Goal: Find specific page/section: Find specific page/section

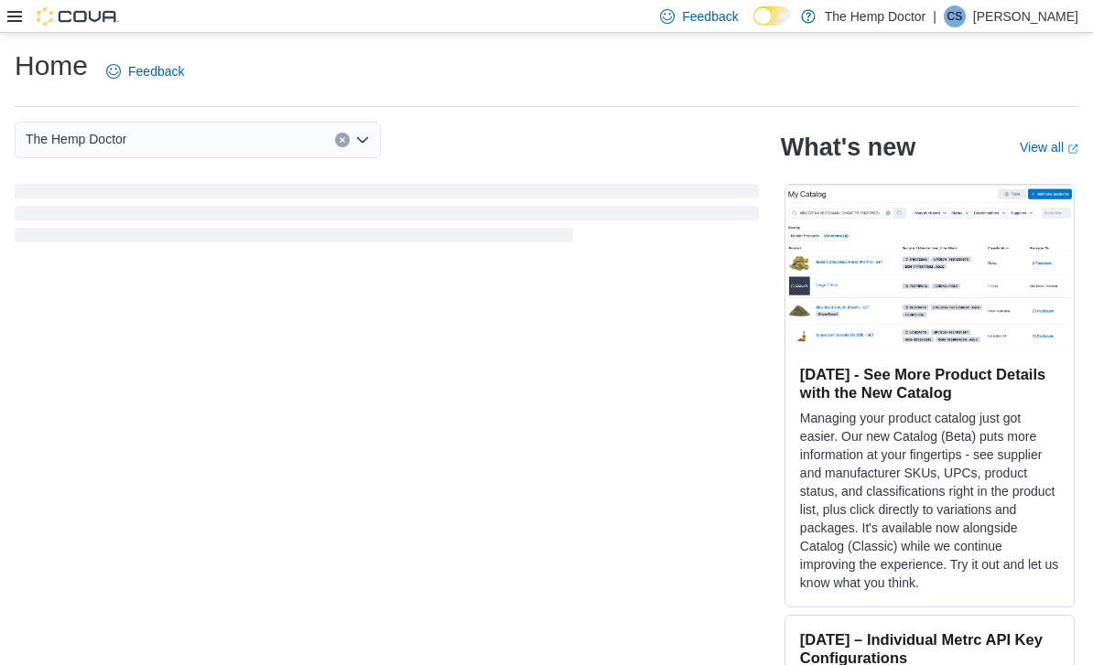
click at [354, 142] on div "The Hemp Doctor" at bounding box center [198, 140] width 366 height 37
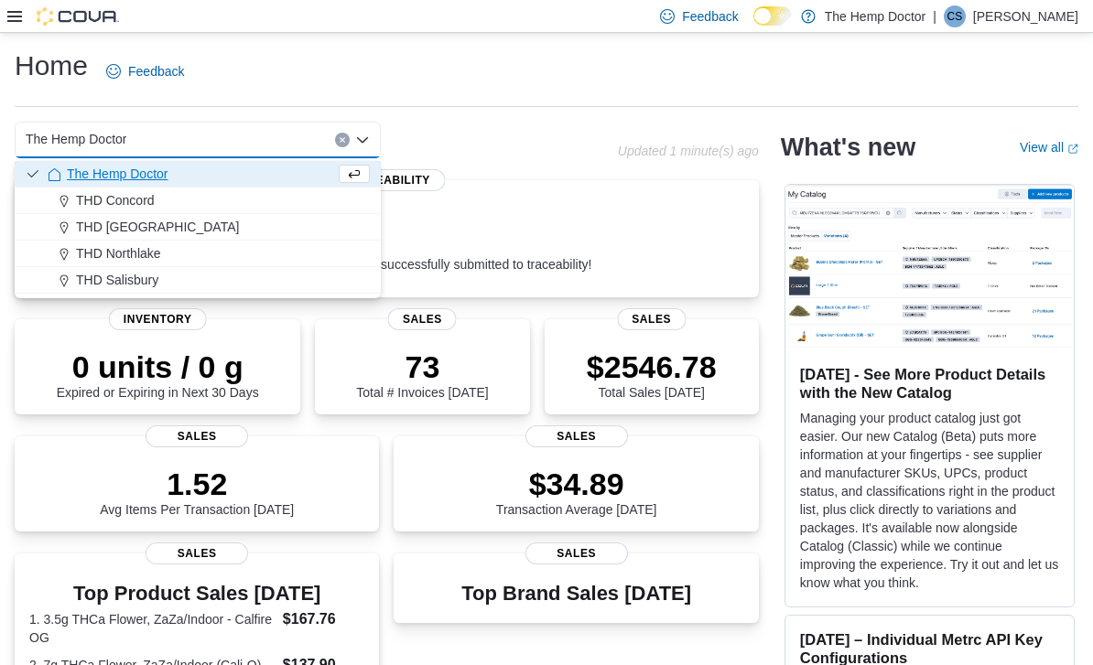
click at [150, 202] on span "THD Concord" at bounding box center [115, 200] width 79 height 18
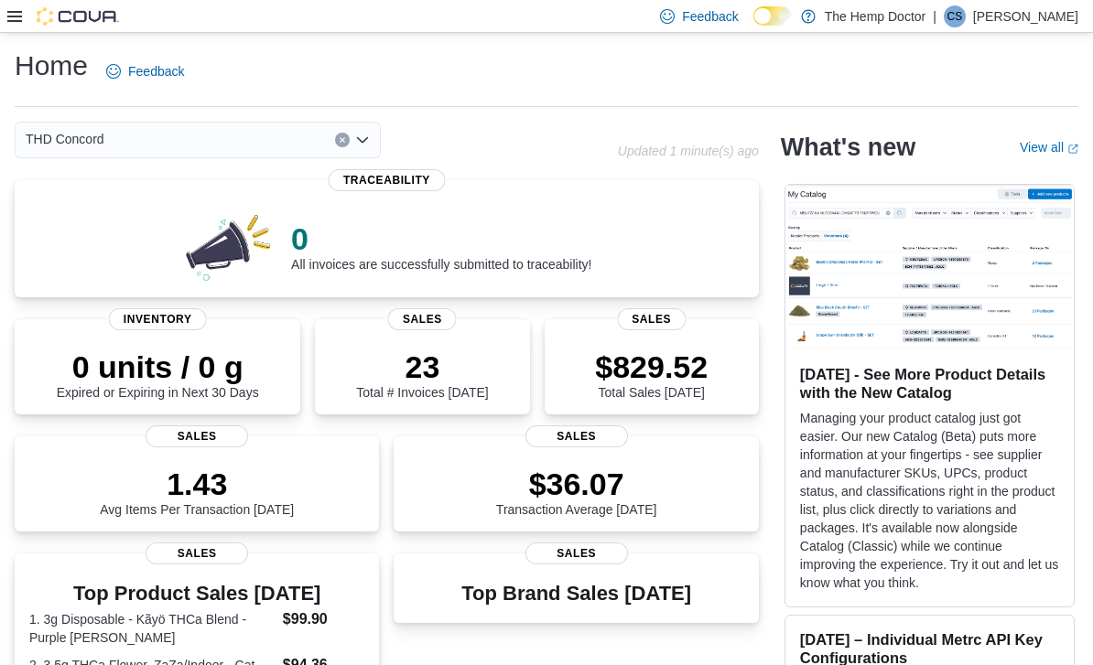
click at [356, 144] on icon "Open list of options" at bounding box center [362, 140] width 15 height 15
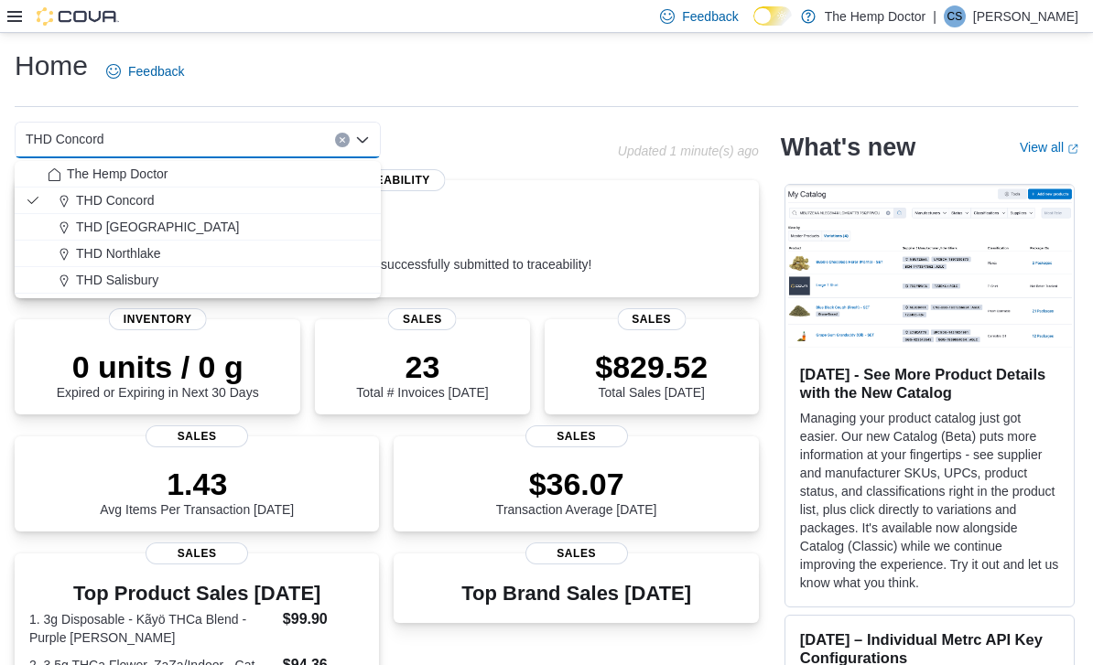
click at [168, 216] on button "THD [GEOGRAPHIC_DATA]" at bounding box center [198, 227] width 366 height 27
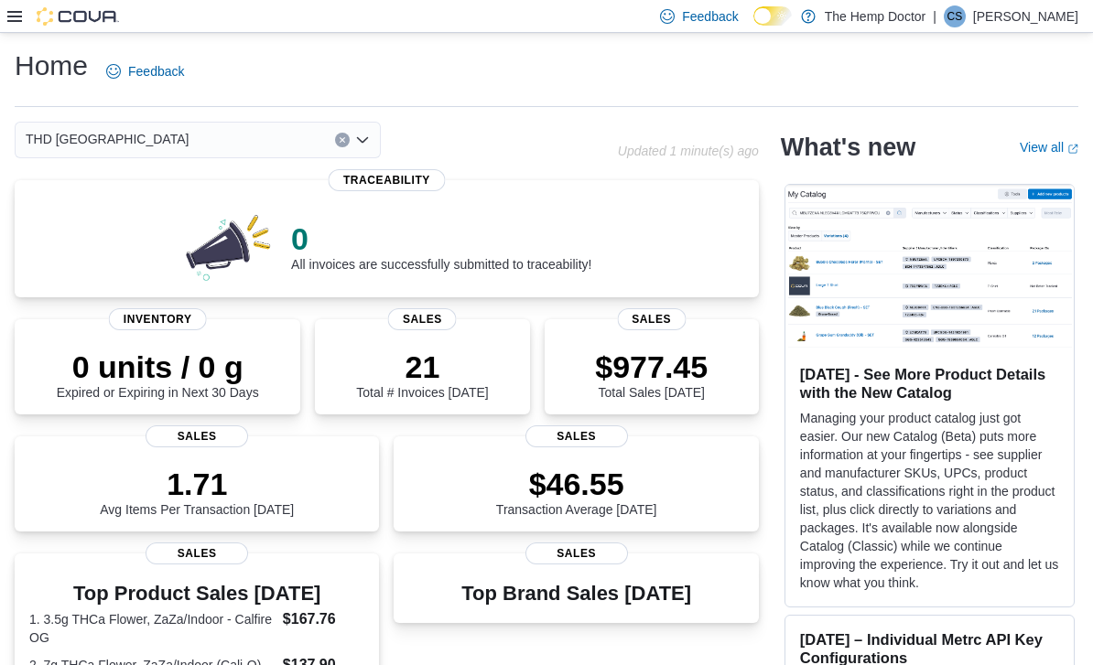
click at [355, 141] on icon "Open list of options" at bounding box center [362, 140] width 15 height 15
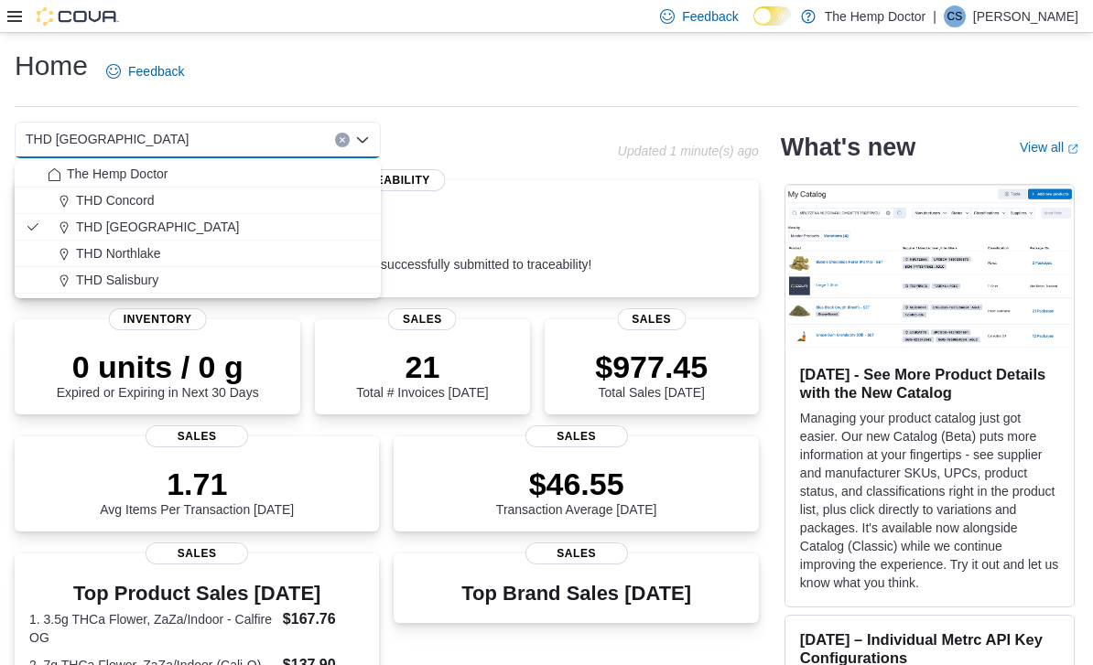
click at [153, 244] on span "THD Northlake" at bounding box center [118, 253] width 85 height 18
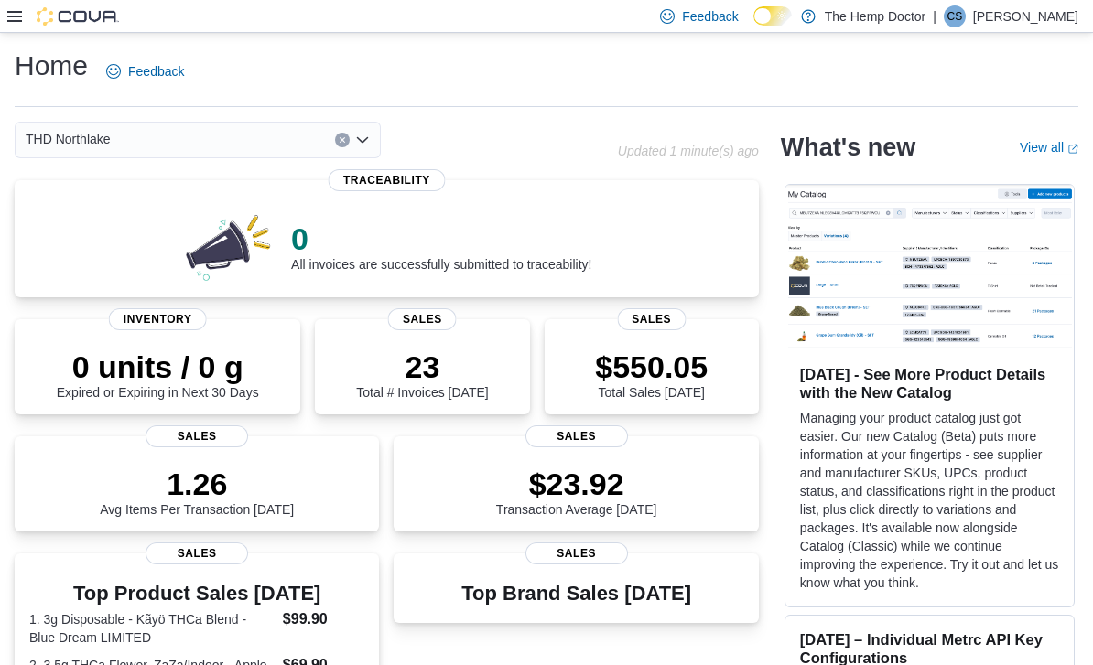
click at [374, 143] on div "THD Northlake Combo box. Selected. THD [GEOGRAPHIC_DATA]. Press Backspace to de…" at bounding box center [198, 140] width 366 height 37
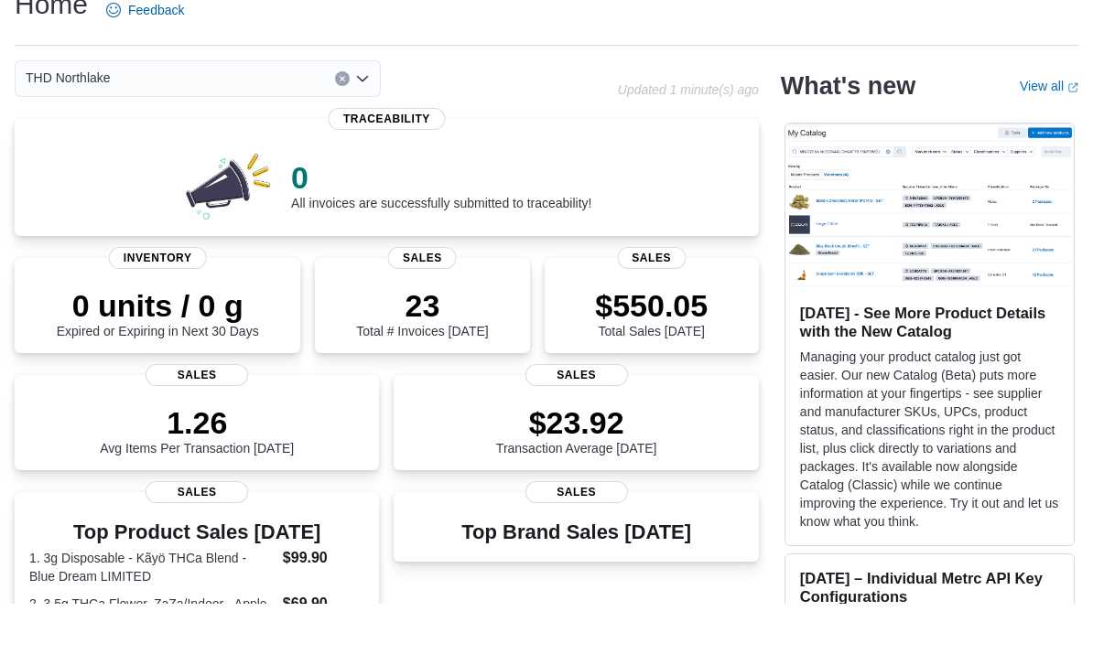
click at [370, 122] on div "THD Northlake Combo box. Selected. THD [GEOGRAPHIC_DATA]. Press Backspace to de…" at bounding box center [198, 140] width 366 height 37
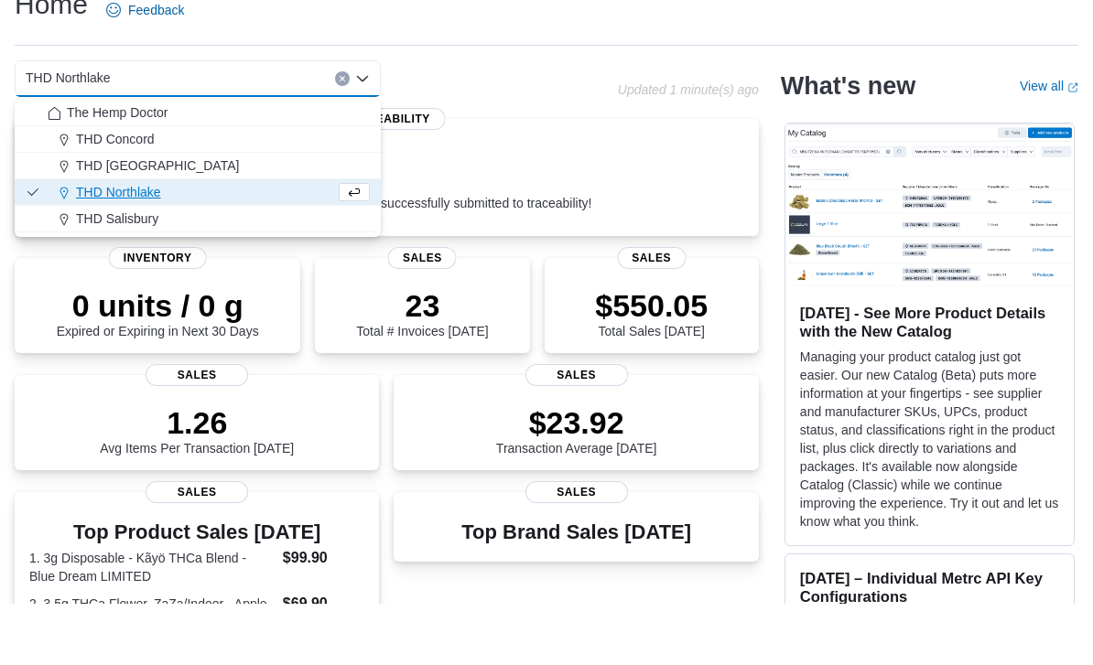
click at [152, 271] on span "THD Salisbury" at bounding box center [117, 280] width 82 height 18
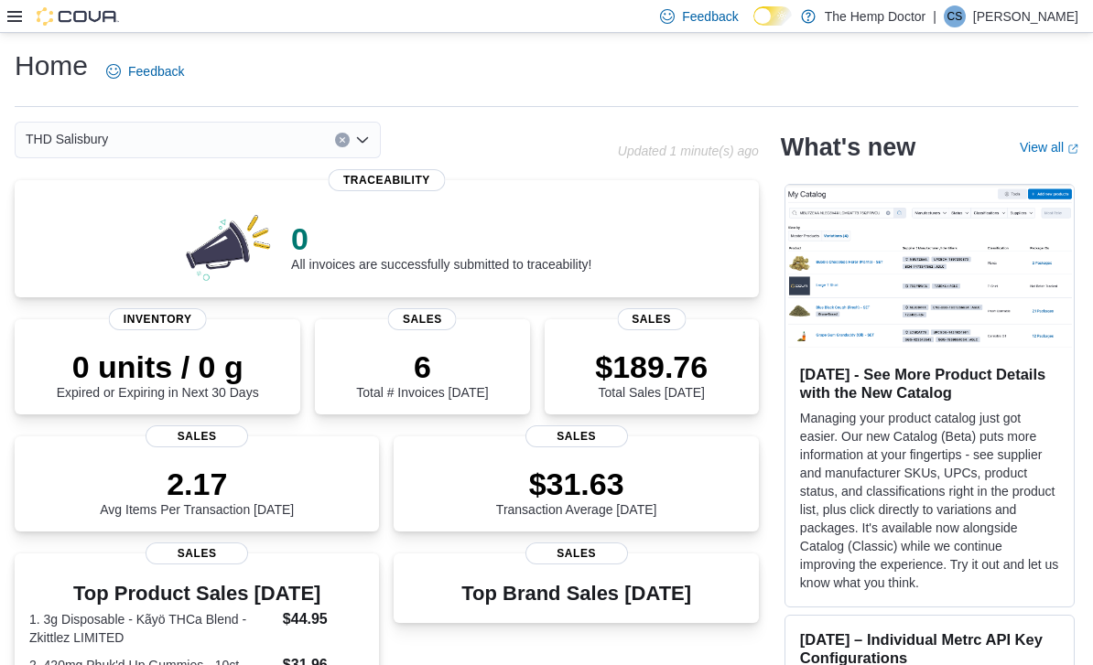
click at [361, 141] on icon "Open list of options" at bounding box center [362, 140] width 15 height 15
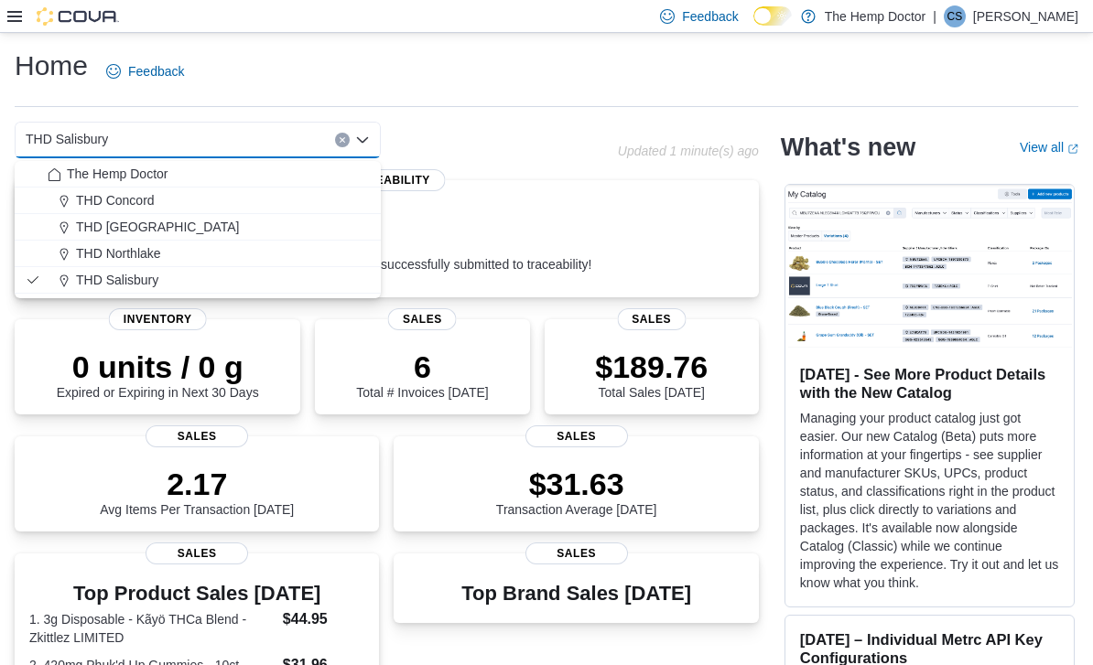
click at [167, 175] on span "The Hemp Doctor" at bounding box center [117, 174] width 101 height 18
